Goal: Check status: Check status

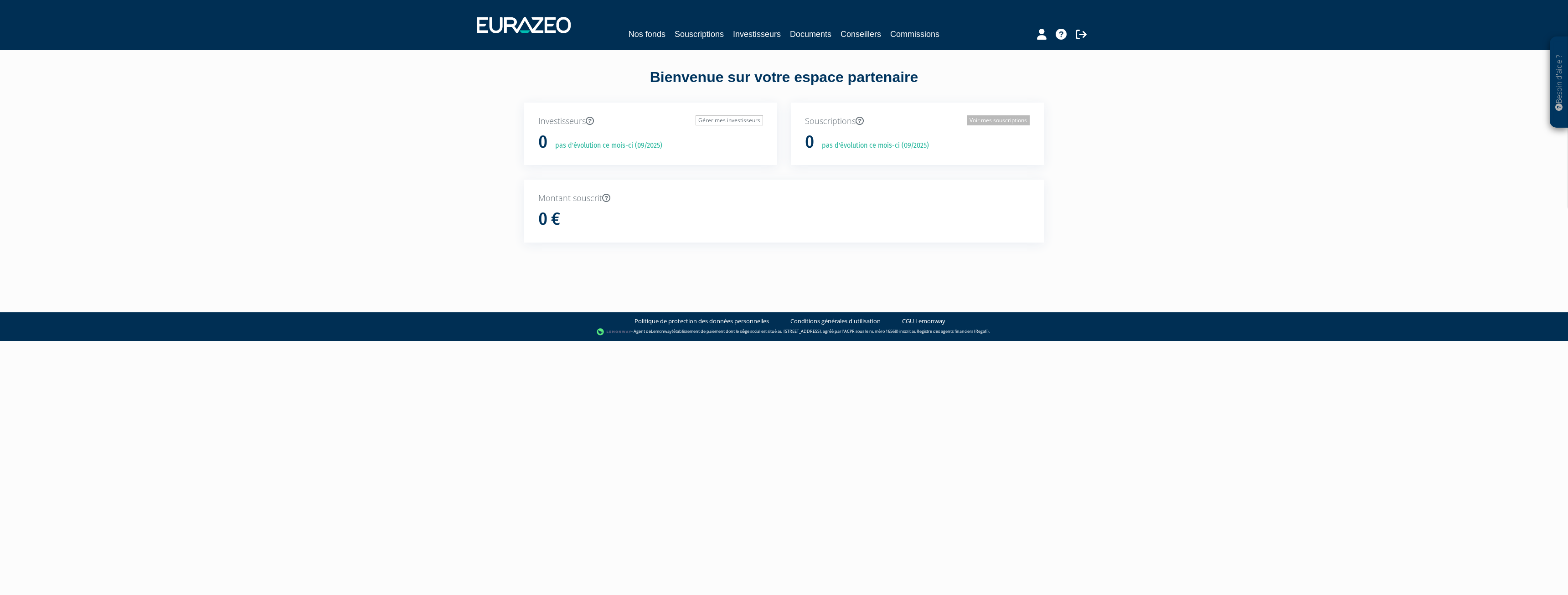
click at [987, 119] on link "Voir mes souscriptions" at bounding box center [998, 120] width 63 height 10
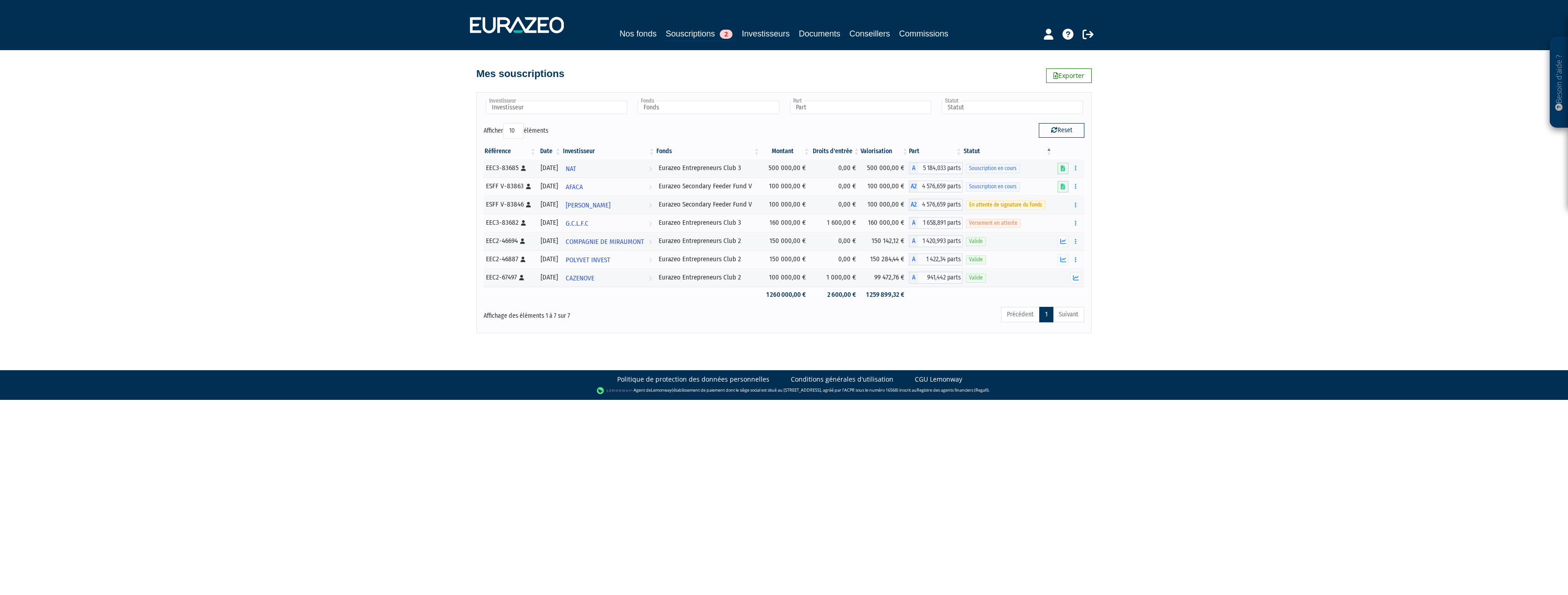
click at [425, 163] on div "Besoin d'aide ? × J'ai besoin d'aide Si vous avez une question à propos du fonc…" at bounding box center [784, 166] width 1568 height 333
click at [1077, 222] on button "button" at bounding box center [1076, 223] width 11 height 12
click at [1046, 238] on link "Documents" at bounding box center [1055, 239] width 46 height 15
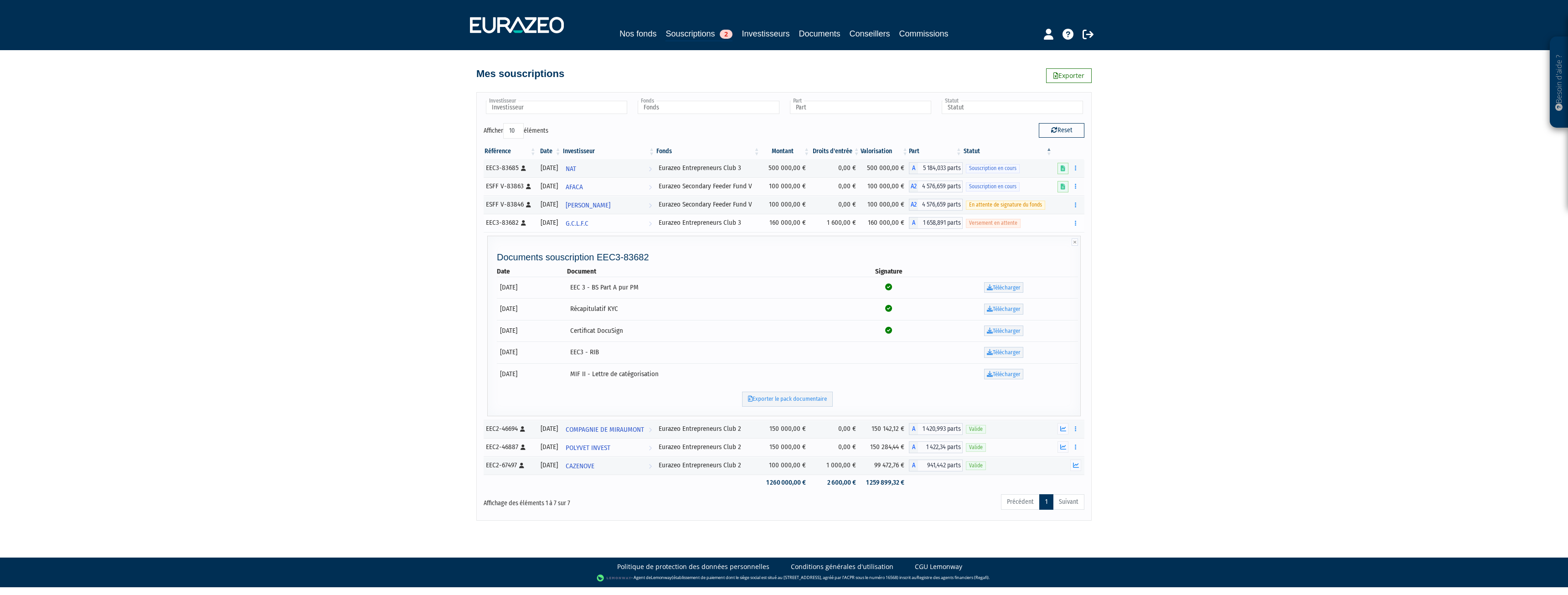
click at [1055, 222] on td "Documents" at bounding box center [1069, 223] width 32 height 18
click at [1055, 220] on td "Documents" at bounding box center [1069, 223] width 32 height 18
click at [1076, 242] on icon at bounding box center [1075, 242] width 6 height 7
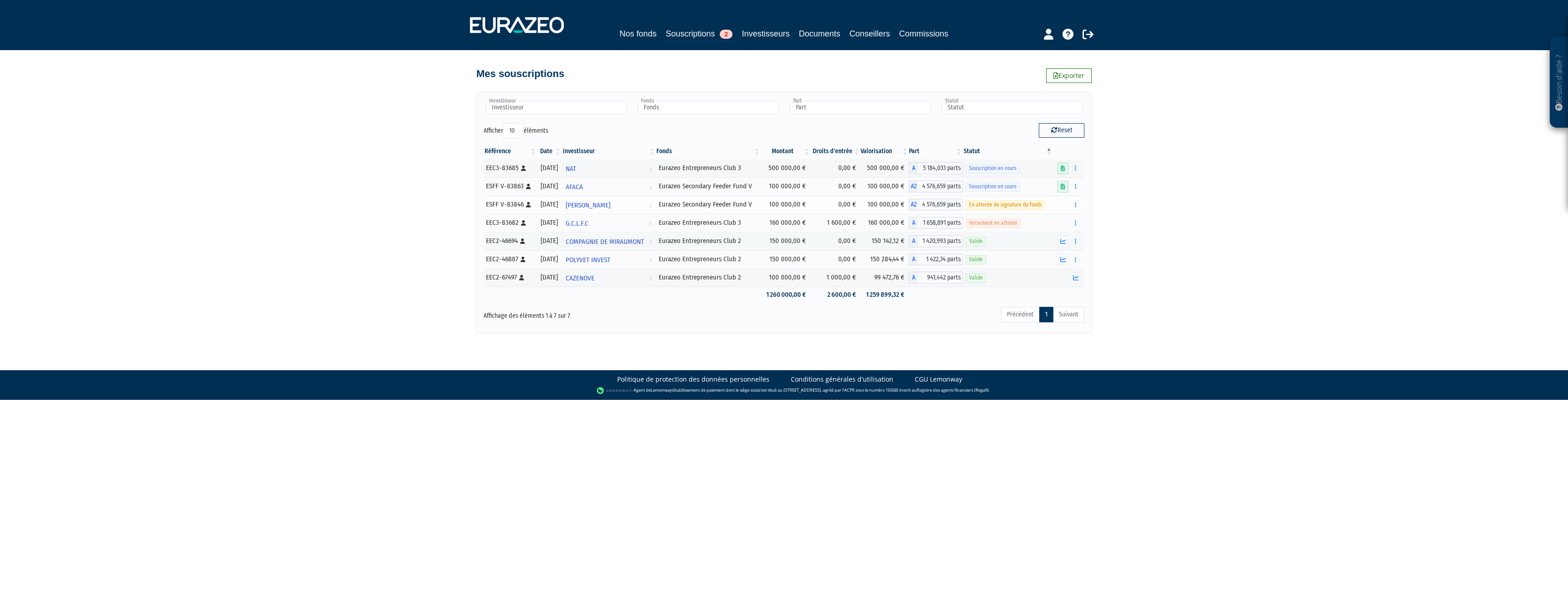
click at [1062, 206] on div "Aucune action disponible pour cette souscription" at bounding box center [1068, 205] width 25 height 12
click at [1079, 185] on button "button" at bounding box center [1076, 186] width 11 height 12
click at [1066, 185] on link at bounding box center [1063, 186] width 11 height 12
click at [1118, 189] on div "Besoin d'aide ? × J'ai besoin d'aide Si vous avez une question à propos du fonc…" at bounding box center [784, 166] width 1568 height 333
click at [1029, 181] on td "Souscription en cours" at bounding box center [1008, 186] width 90 height 18
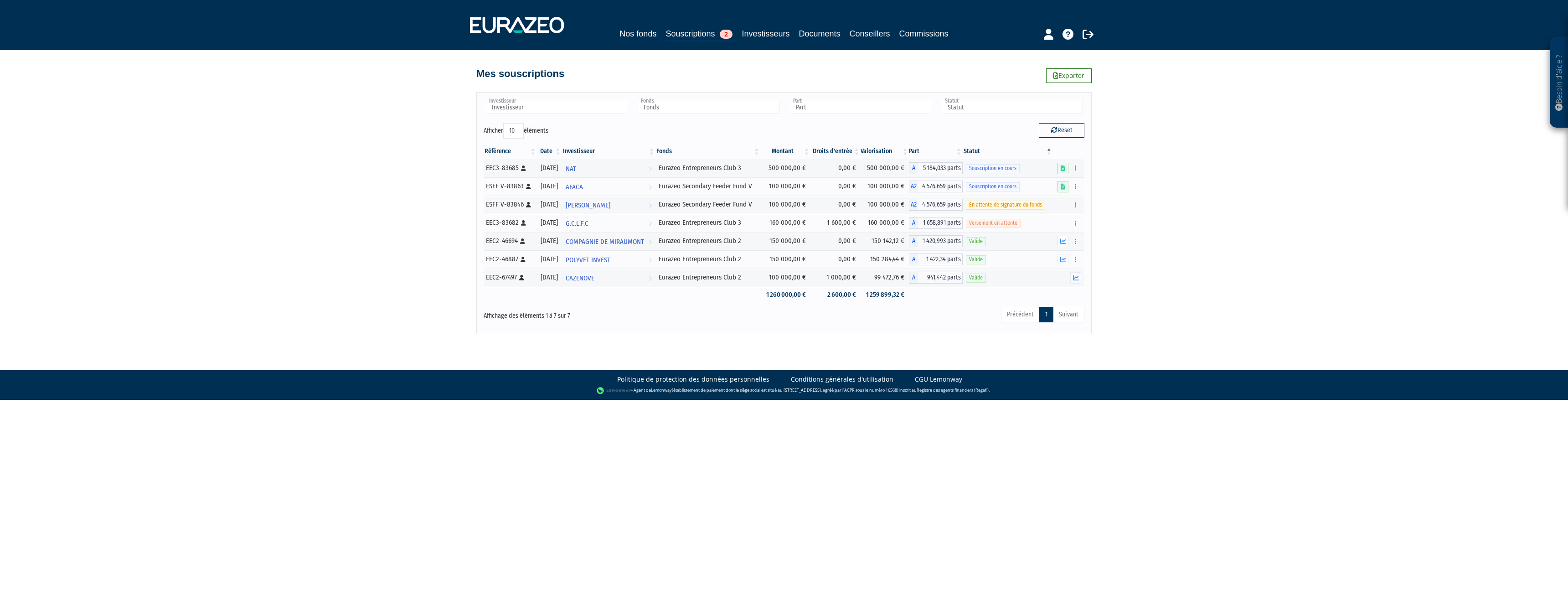
click at [1237, 228] on div "Besoin d'aide ? × J'ai besoin d'aide Si vous avez une question à propos du fonc…" at bounding box center [784, 166] width 1568 height 333
click at [707, 35] on link "Souscriptions 2" at bounding box center [699, 34] width 67 height 14
click at [763, 38] on link "Investisseurs" at bounding box center [765, 33] width 48 height 13
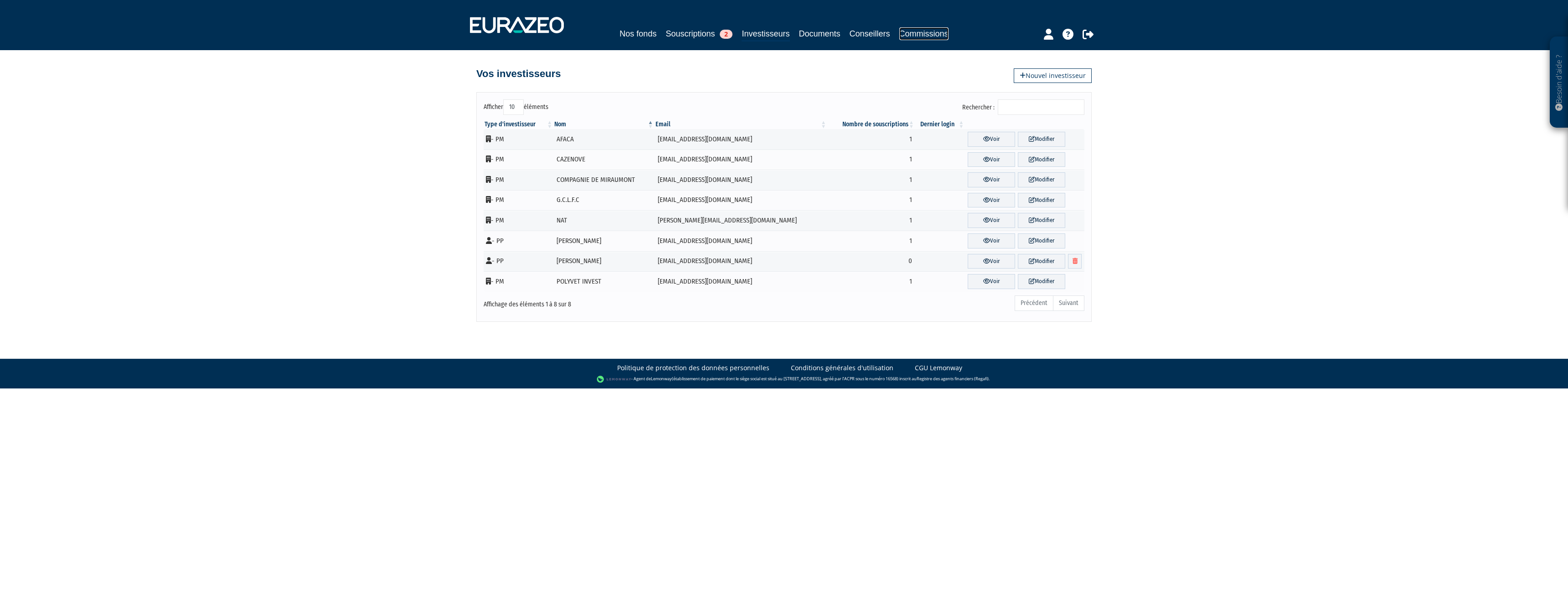
click at [904, 35] on link "Commissions" at bounding box center [923, 33] width 49 height 13
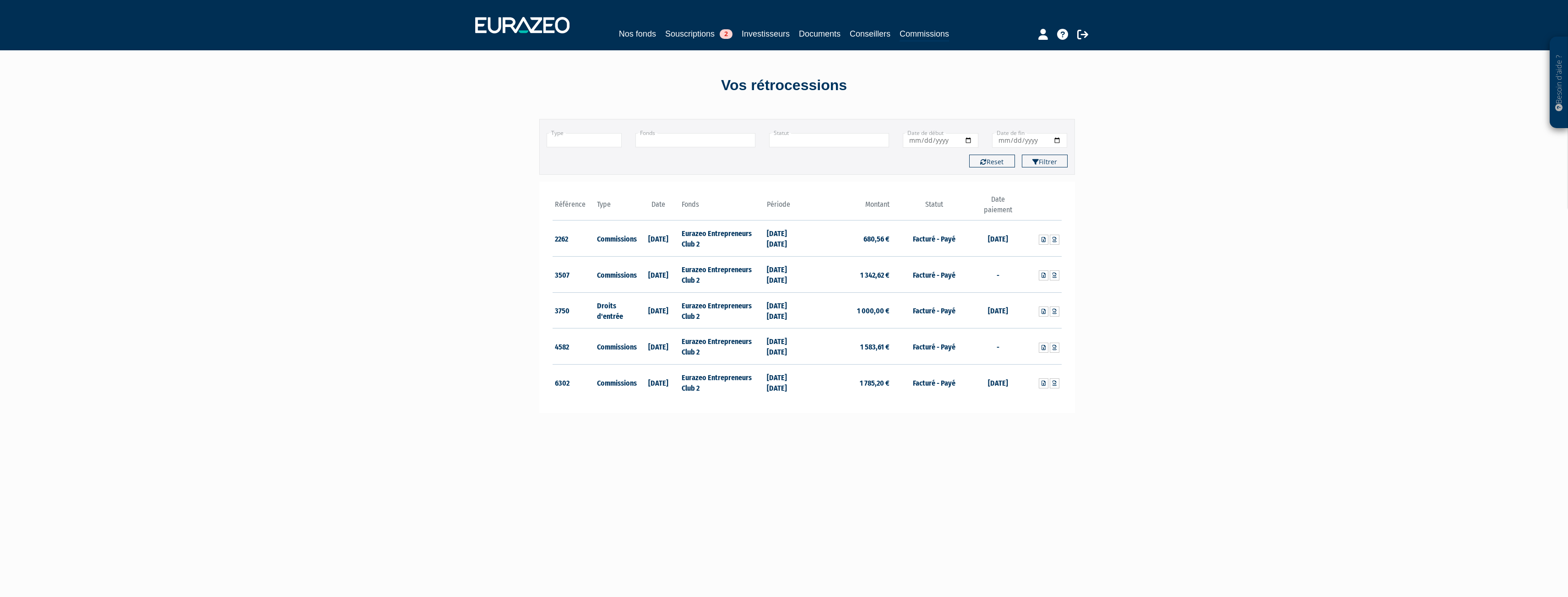
click at [994, 440] on div "Filtrer Type Droits d'entrée Commissions + Fonds +" at bounding box center [784, 408] width 536 height 597
drag, startPoint x: 799, startPoint y: 377, endPoint x: 772, endPoint y: 376, distance: 27.0
click at [771, 376] on td "31/12/2024 30/06/2025" at bounding box center [786, 383] width 43 height 35
drag, startPoint x: 801, startPoint y: 386, endPoint x: 770, endPoint y: 384, distance: 31.1
click at [770, 384] on td "31/12/2024 30/06/2025" at bounding box center [786, 383] width 43 height 35
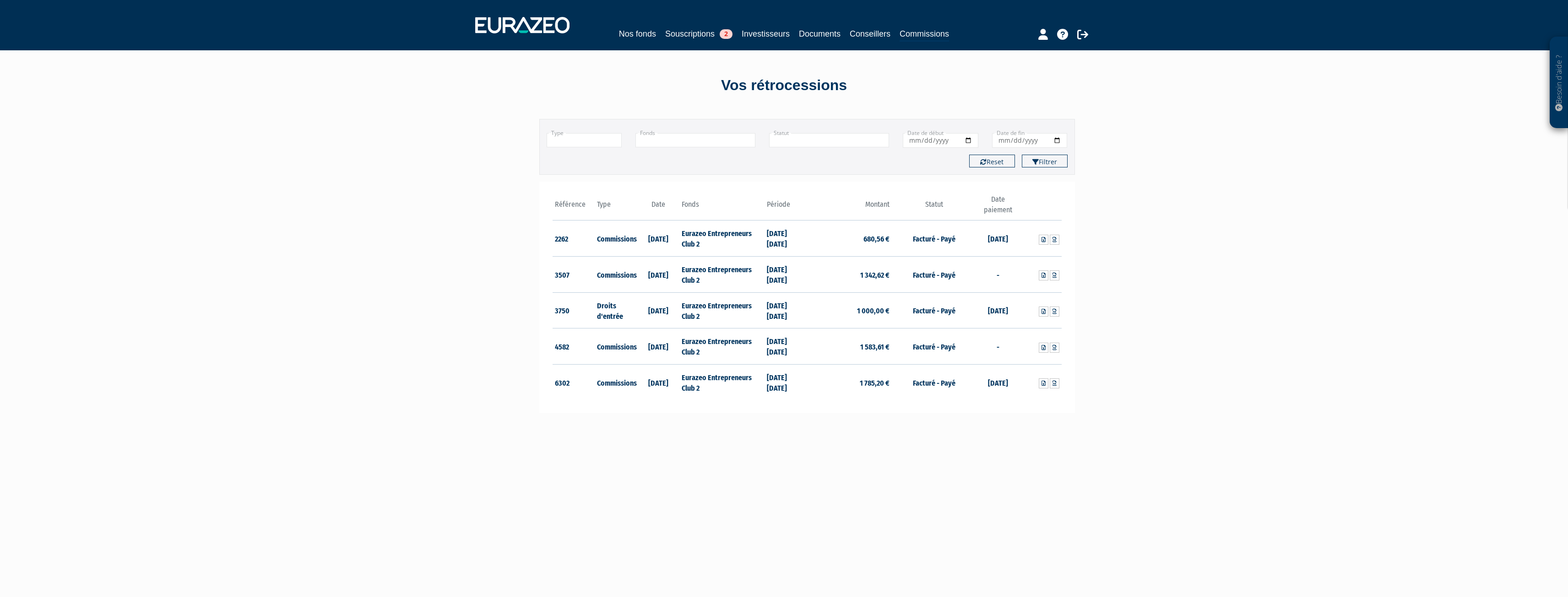
click at [791, 411] on div "Référence Type Date 2262 Commissions 08/02/2024 680,56 €" at bounding box center [807, 297] width 536 height 232
drag, startPoint x: 713, startPoint y: 287, endPoint x: 677, endPoint y: 268, distance: 40.7
click at [677, 268] on tr "3507 Commissions 06/08/2024 Eurazeo Entrepreneurs Club 2 31/12/2023 30/06/2024 …" at bounding box center [807, 274] width 509 height 36
click at [707, 284] on td "Eurazeo Entrepreneurs Club 2" at bounding box center [721, 274] width 85 height 36
click at [702, 35] on link "Souscriptions 2" at bounding box center [699, 34] width 67 height 13
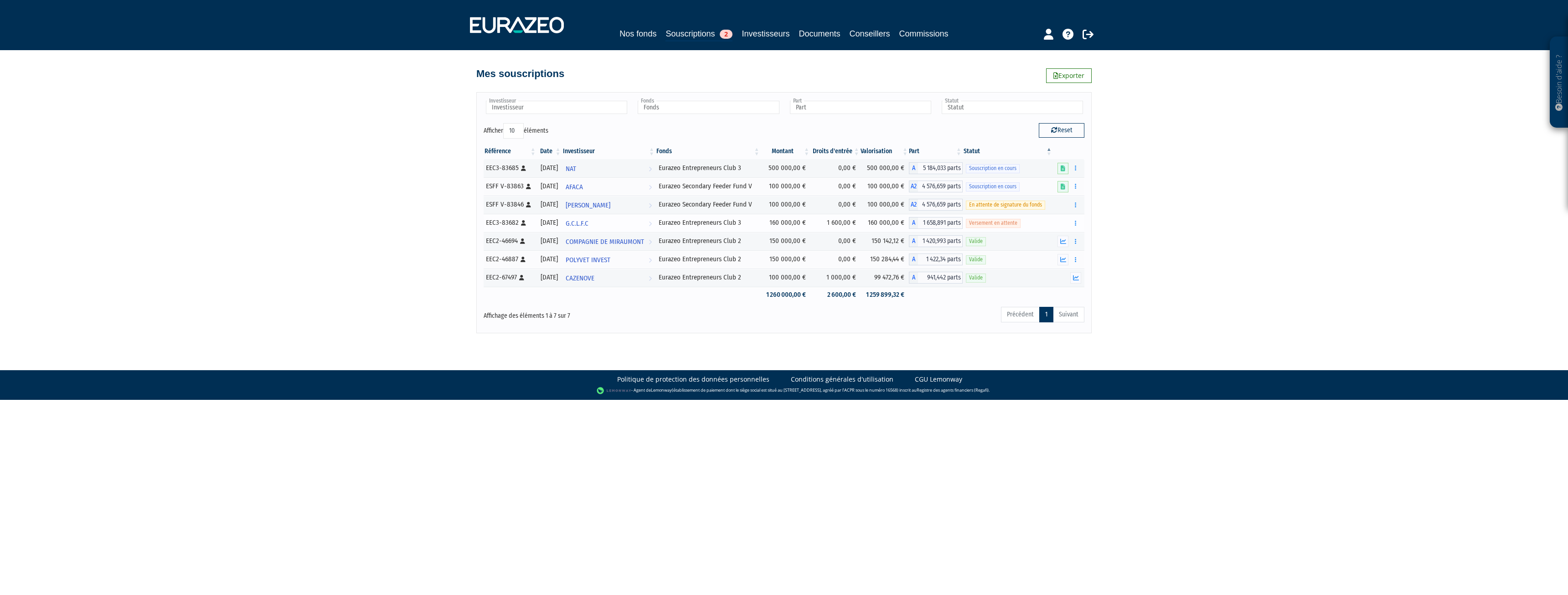
click at [710, 220] on div "Eurazeo Entrepreneurs Club 3" at bounding box center [708, 223] width 99 height 10
click at [646, 30] on link "Nos fonds" at bounding box center [638, 33] width 37 height 13
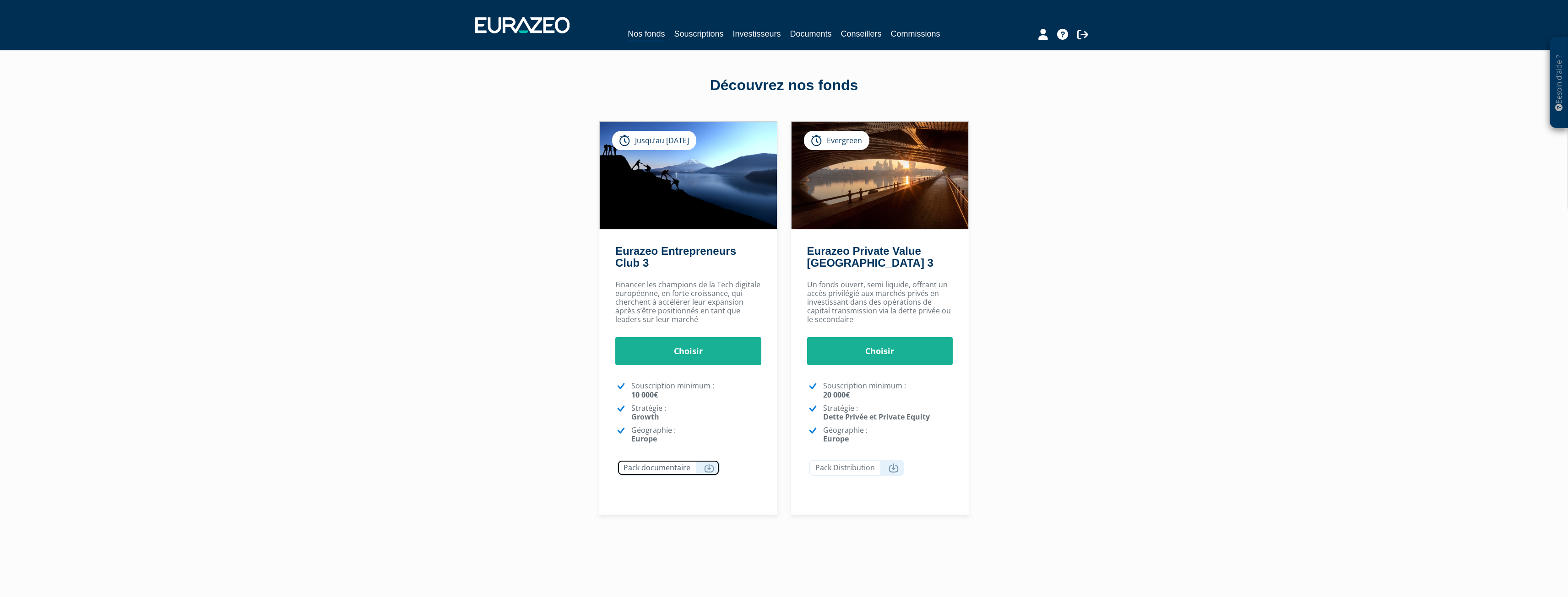
click at [704, 470] on icon at bounding box center [709, 468] width 10 height 9
